Goal: Transaction & Acquisition: Book appointment/travel/reservation

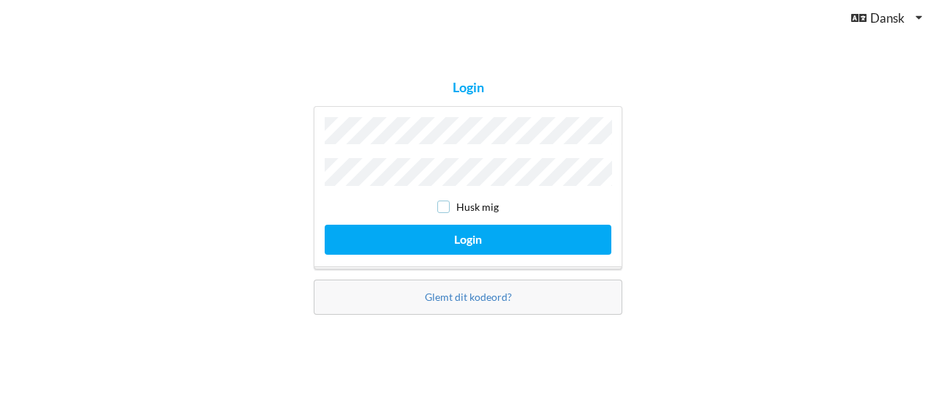
click at [444, 200] on input "checkbox" at bounding box center [443, 206] width 12 height 12
checkbox input "true"
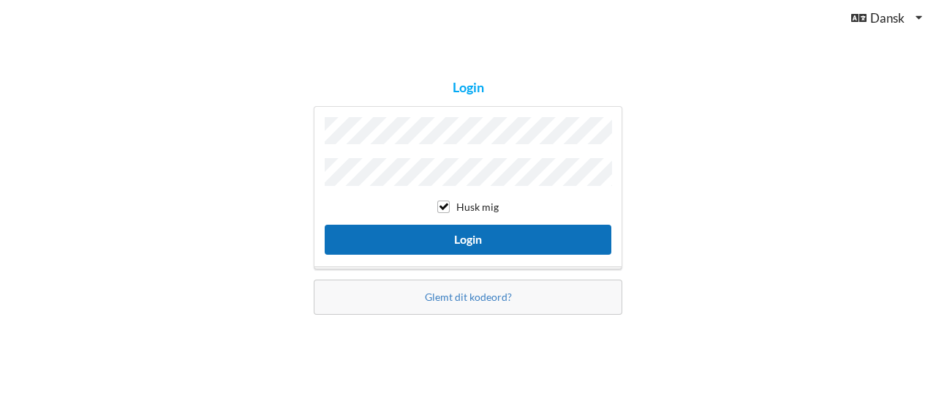
click at [440, 231] on button "Login" at bounding box center [468, 239] width 287 height 30
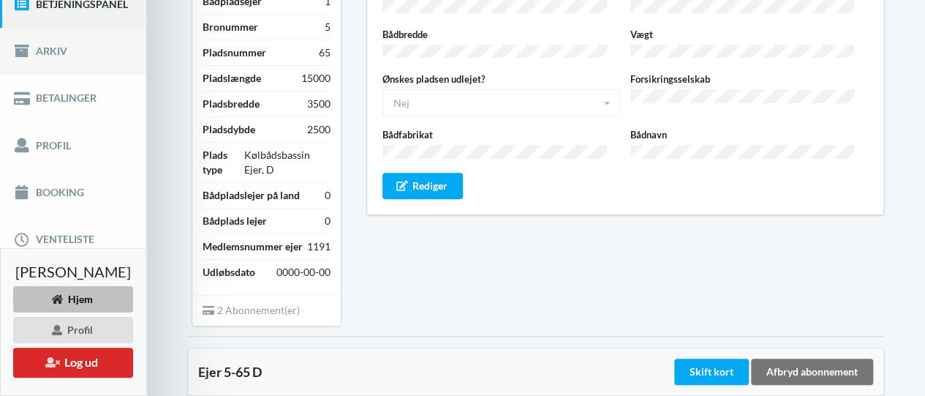
scroll to position [219, 0]
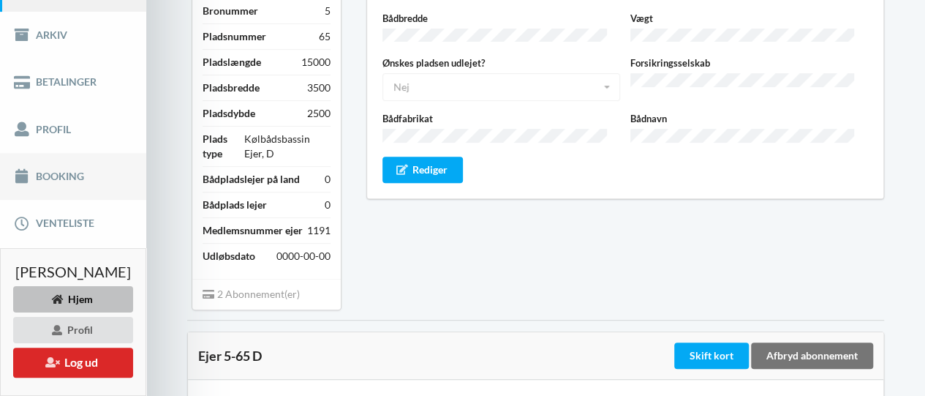
click at [46, 172] on link "Booking" at bounding box center [73, 176] width 146 height 47
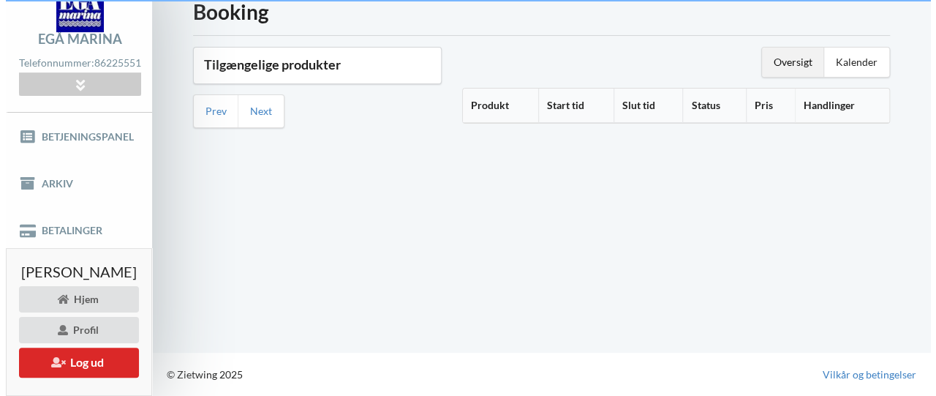
scroll to position [69, 0]
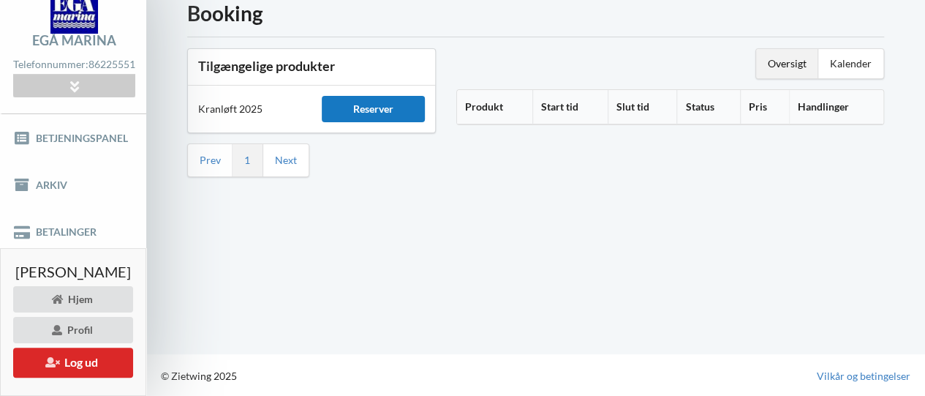
click at [402, 109] on div "Reserver" at bounding box center [373, 109] width 103 height 26
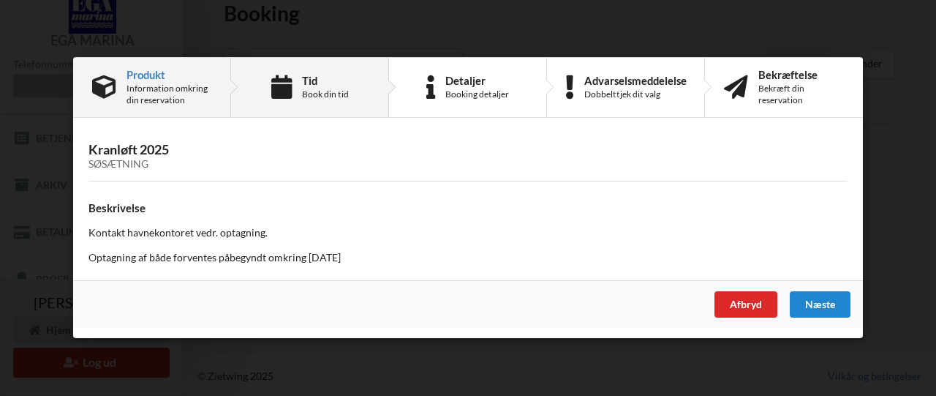
click at [291, 89] on icon at bounding box center [281, 87] width 20 height 24
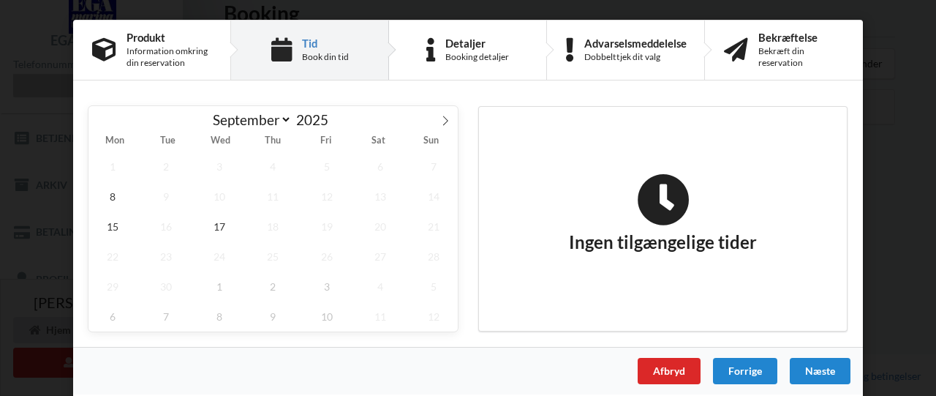
scroll to position [0, 0]
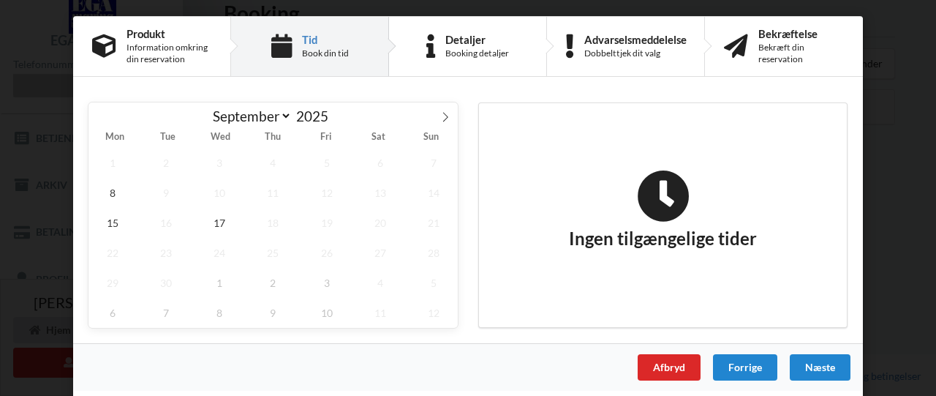
click at [504, 124] on div "Ingen tilgængelige tider" at bounding box center [663, 215] width 368 height 224
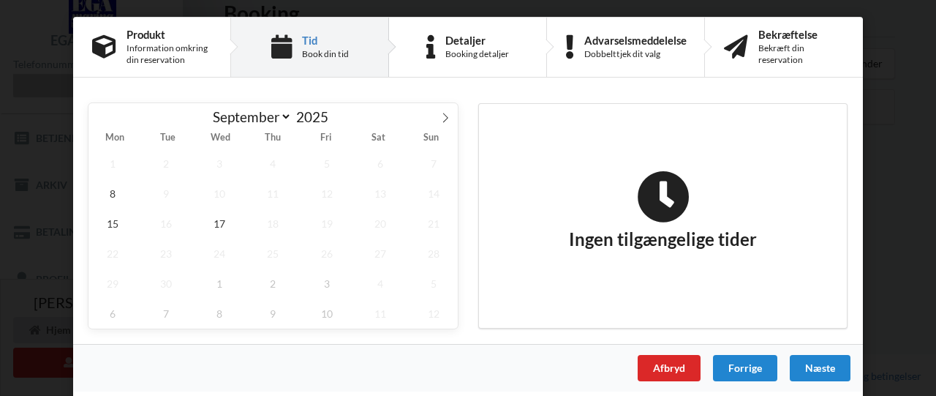
scroll to position [5, 0]
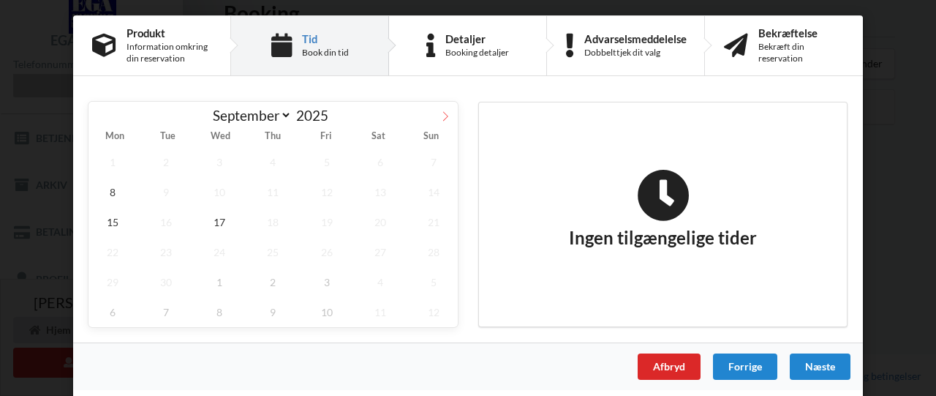
click at [440, 113] on icon at bounding box center [445, 116] width 10 height 10
select select "9"
click at [329, 156] on span "3" at bounding box center [327, 162] width 48 height 30
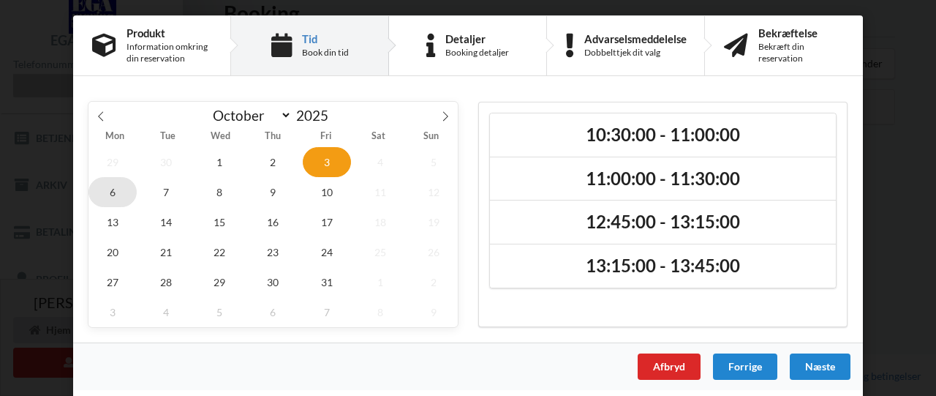
click at [104, 189] on span "6" at bounding box center [112, 192] width 48 height 30
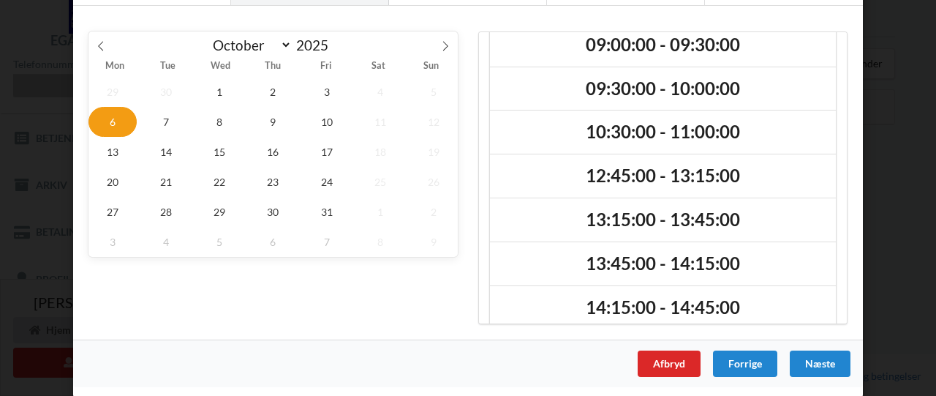
scroll to position [34, 0]
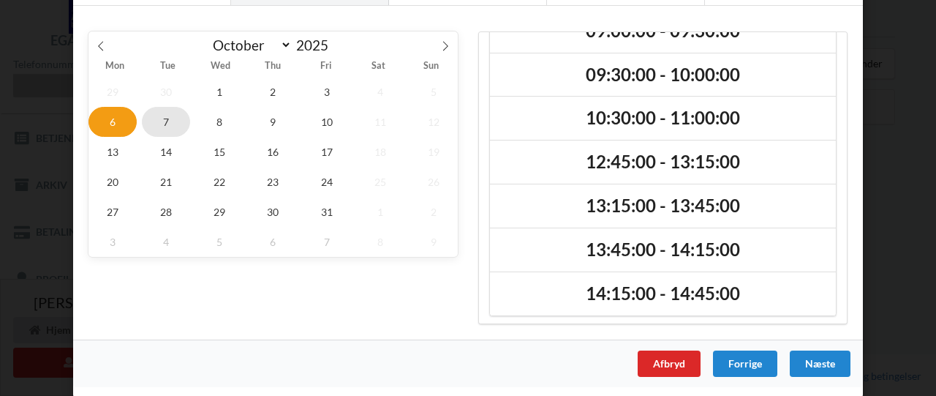
click at [160, 121] on span "7" at bounding box center [166, 122] width 48 height 30
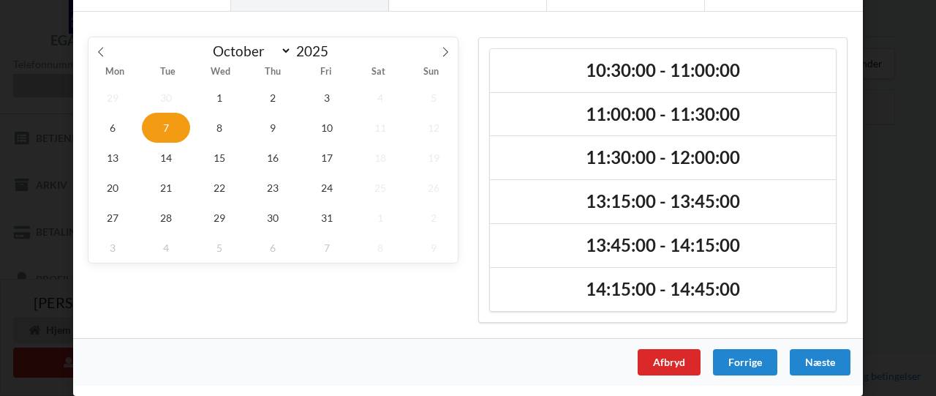
scroll to position [66, 0]
